Goal: Task Accomplishment & Management: Manage account settings

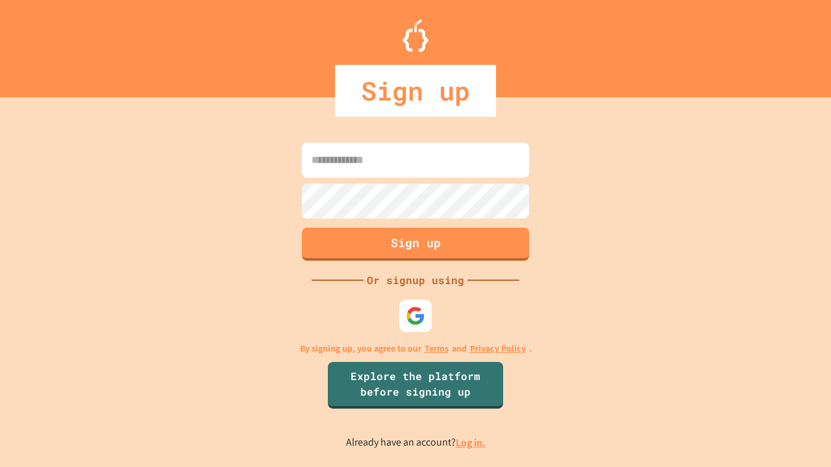
click at [471, 443] on link "Log in." at bounding box center [471, 443] width 30 height 14
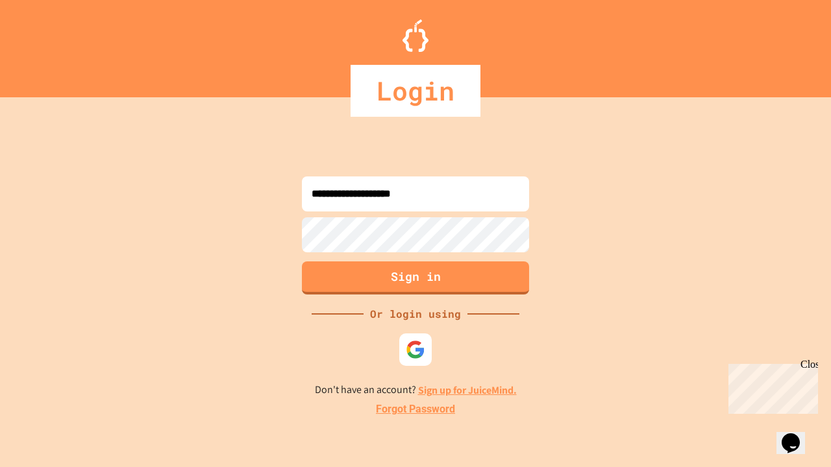
type input "**********"
